Goal: Download file/media

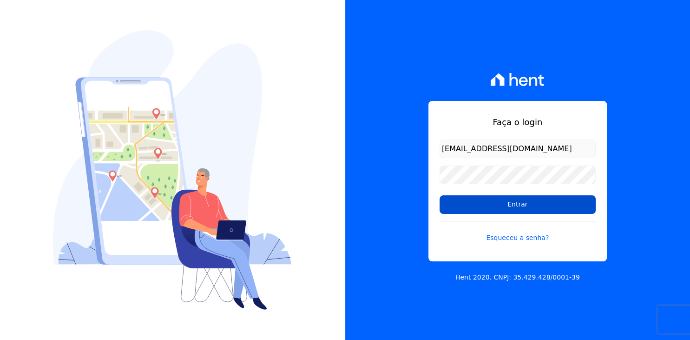
click at [538, 204] on input "Entrar" at bounding box center [518, 204] width 156 height 19
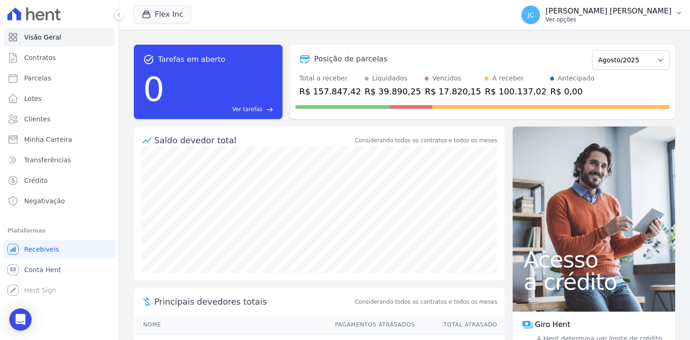
click at [681, 15] on icon "button" at bounding box center [678, 12] width 7 height 7
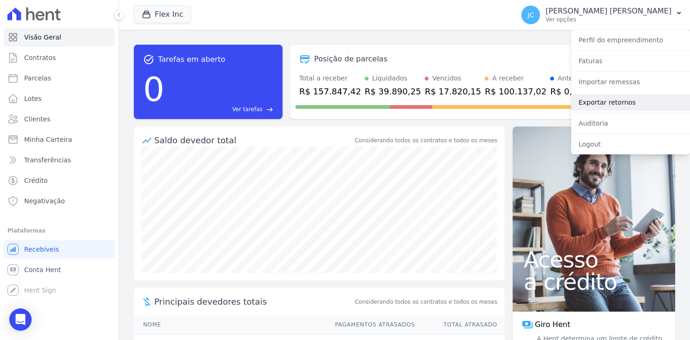
click at [633, 105] on link "Exportar retornos" at bounding box center [630, 102] width 119 height 17
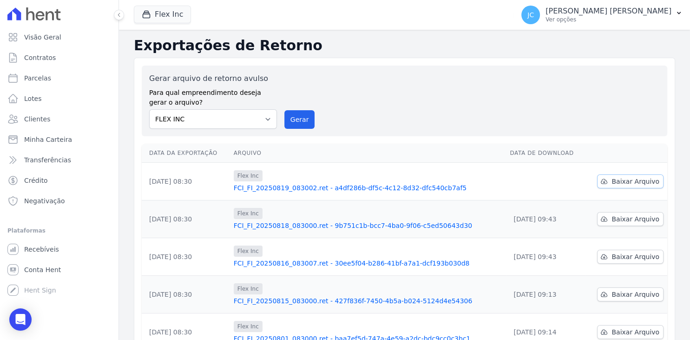
click at [631, 184] on span "Baixar Arquivo" at bounding box center [636, 181] width 48 height 9
